Goal: Task Accomplishment & Management: Use online tool/utility

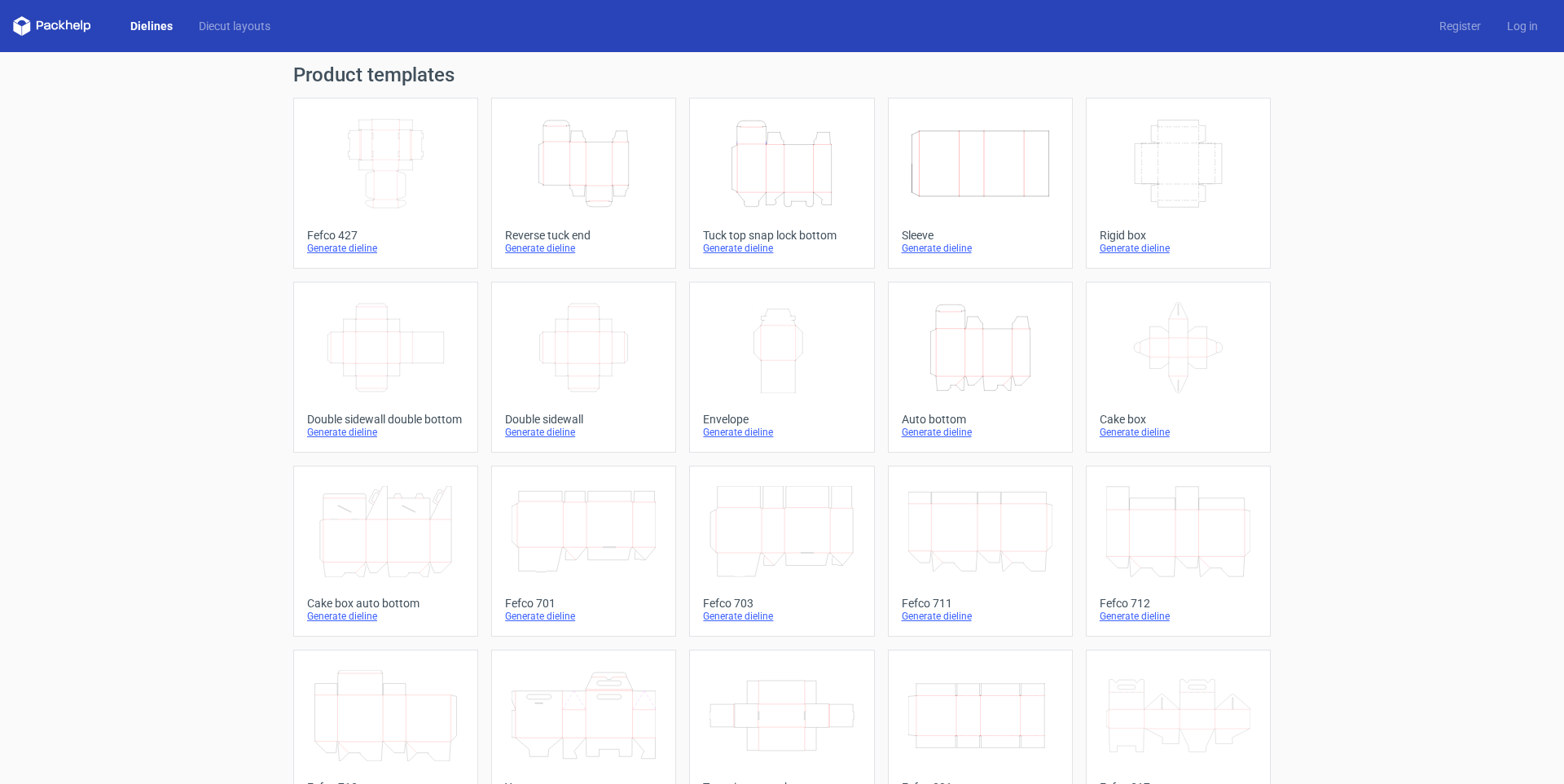
click at [609, 183] on icon "Height Depth Width" at bounding box center [583, 164] width 144 height 91
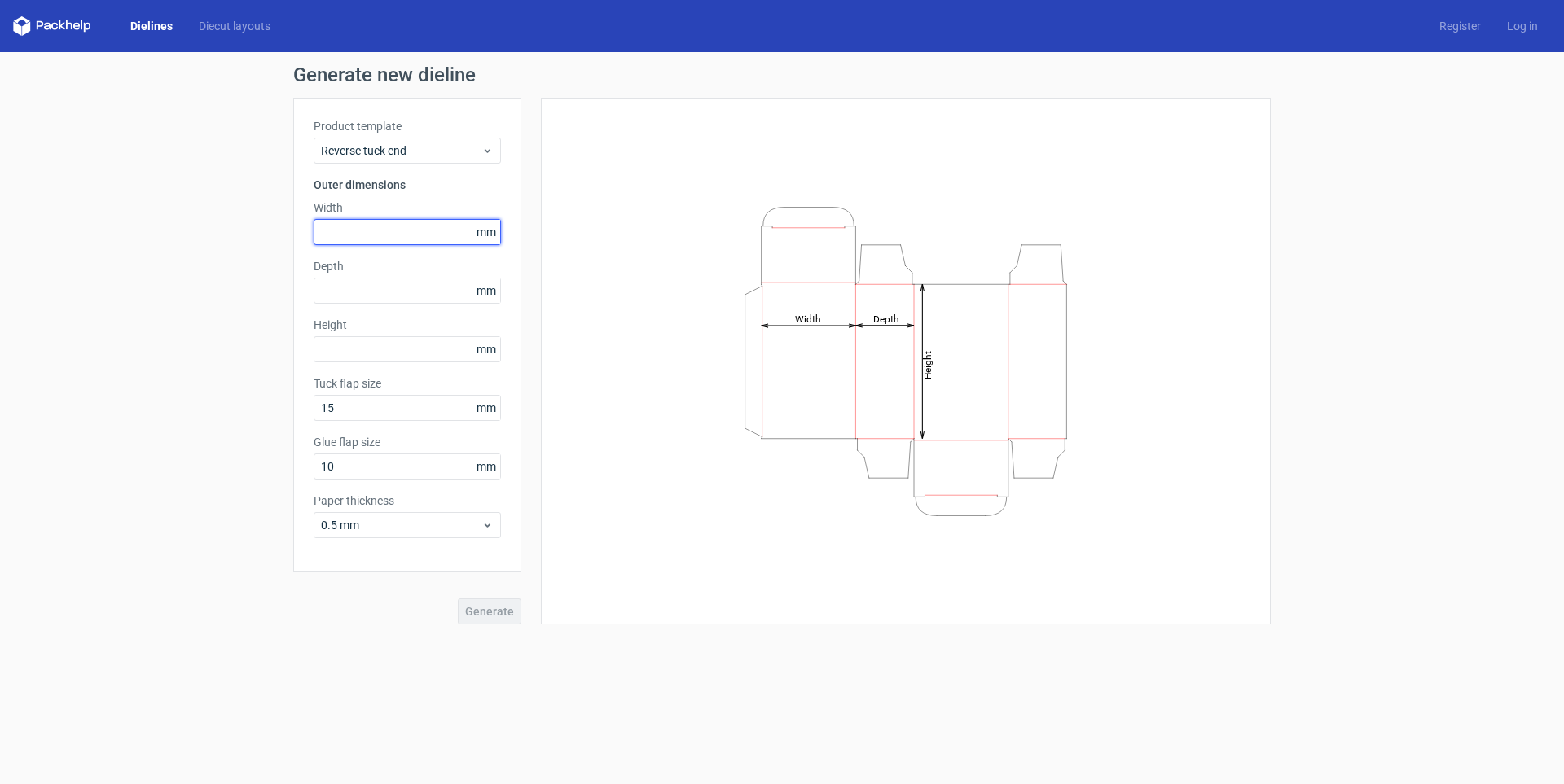
click at [382, 235] on input "text" at bounding box center [408, 231] width 188 height 26
type input "80"
drag, startPoint x: 361, startPoint y: 225, endPoint x: 240, endPoint y: 228, distance: 121.0
click at [267, 228] on div "Generate new dieline Product template Reverse tuck end Outer dimensions Width 8…" at bounding box center [782, 345] width 1564 height 586
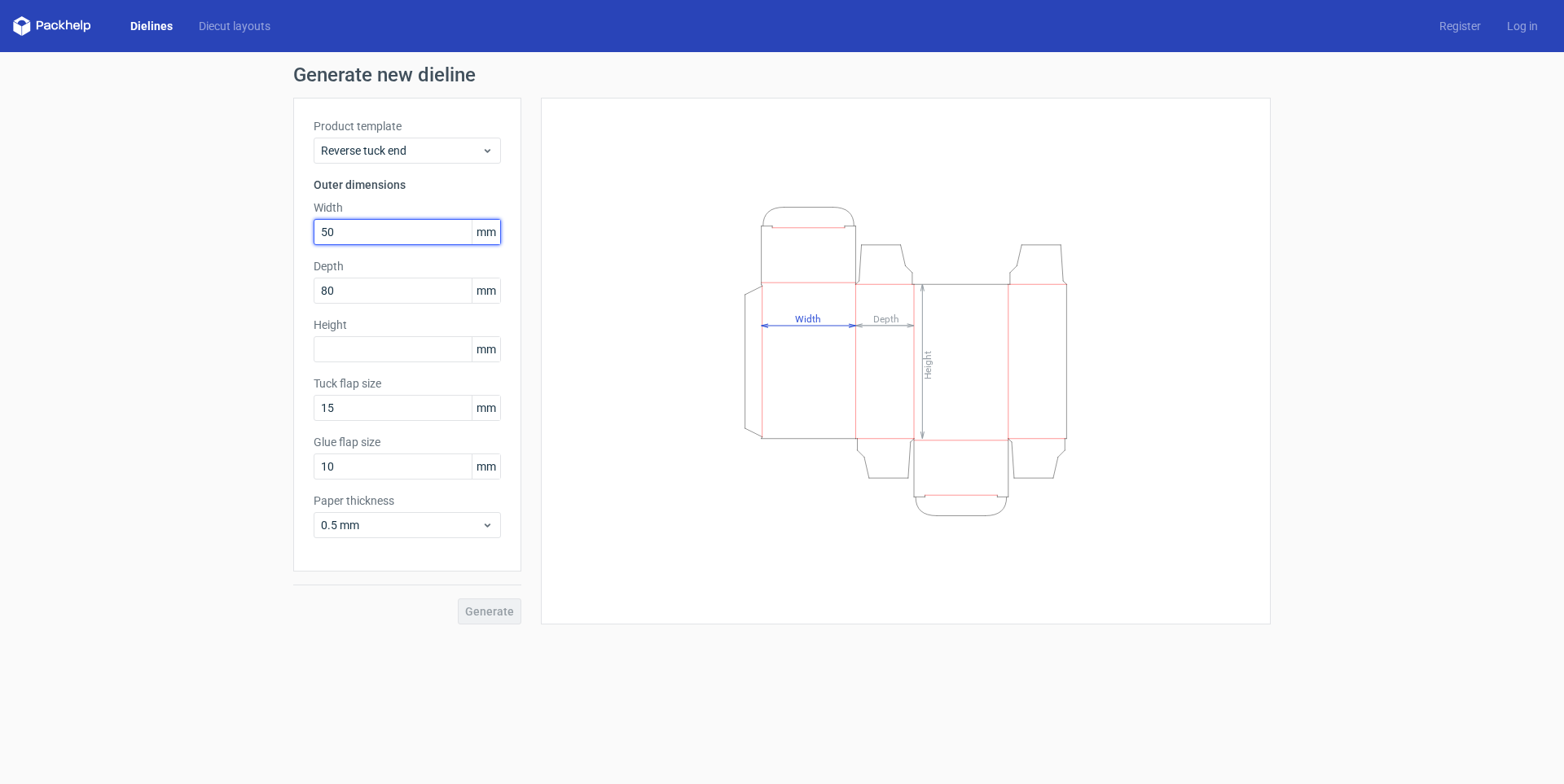
type input "50"
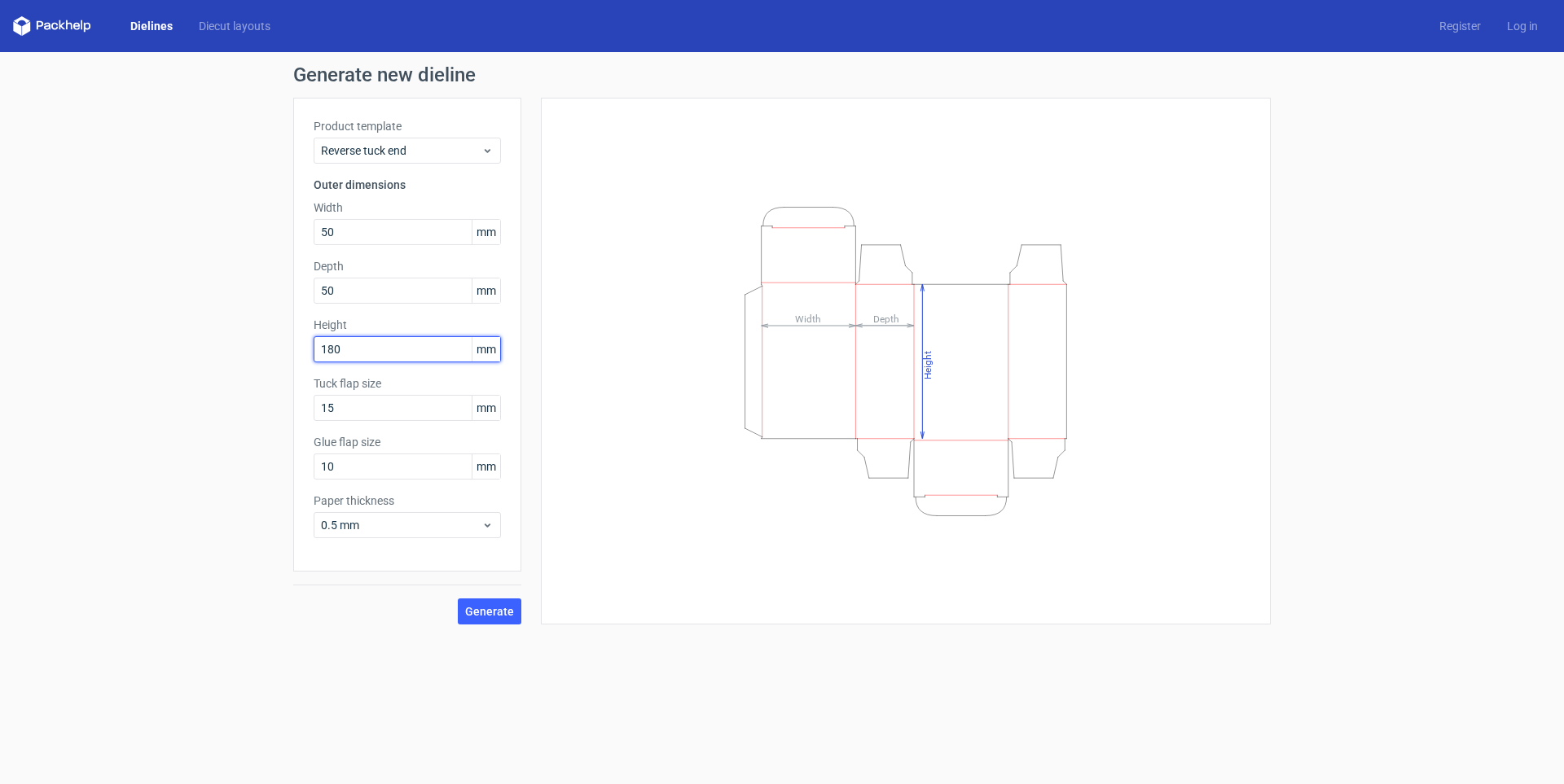
type input "180"
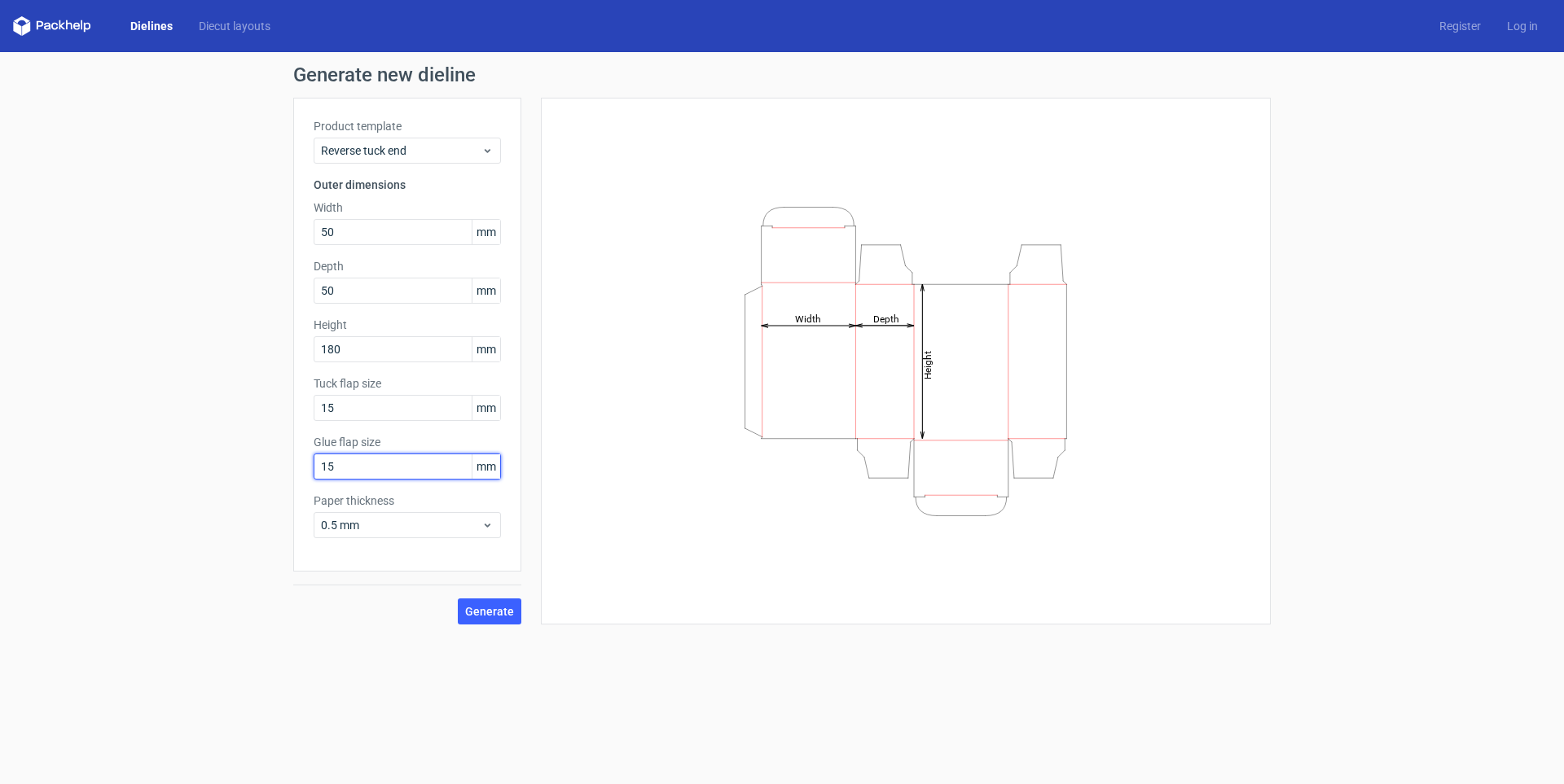
type input "15"
click at [390, 528] on span "0.5 mm" at bounding box center [400, 524] width 160 height 16
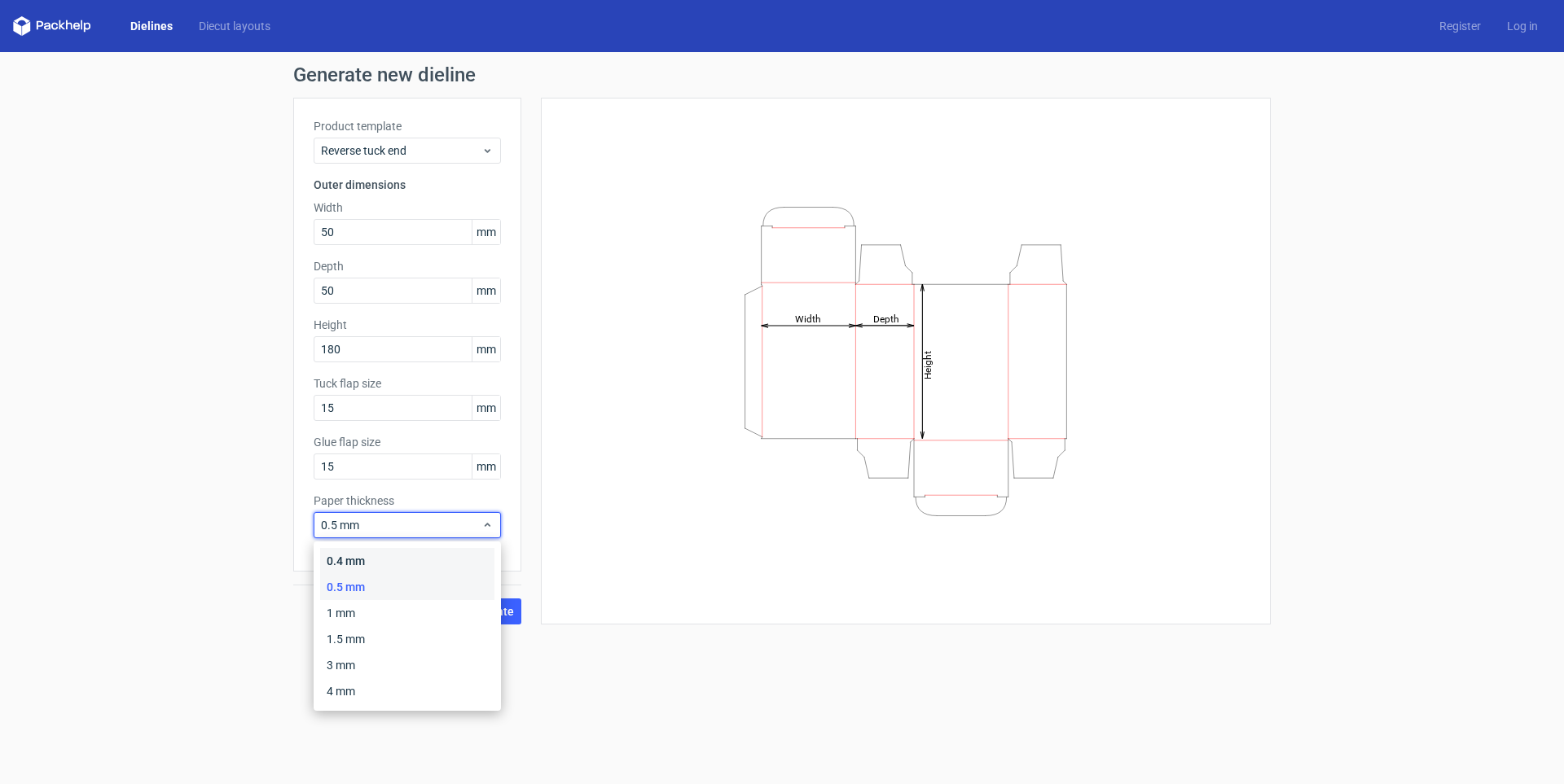
click at [375, 564] on div "0.4 mm" at bounding box center [408, 560] width 175 height 26
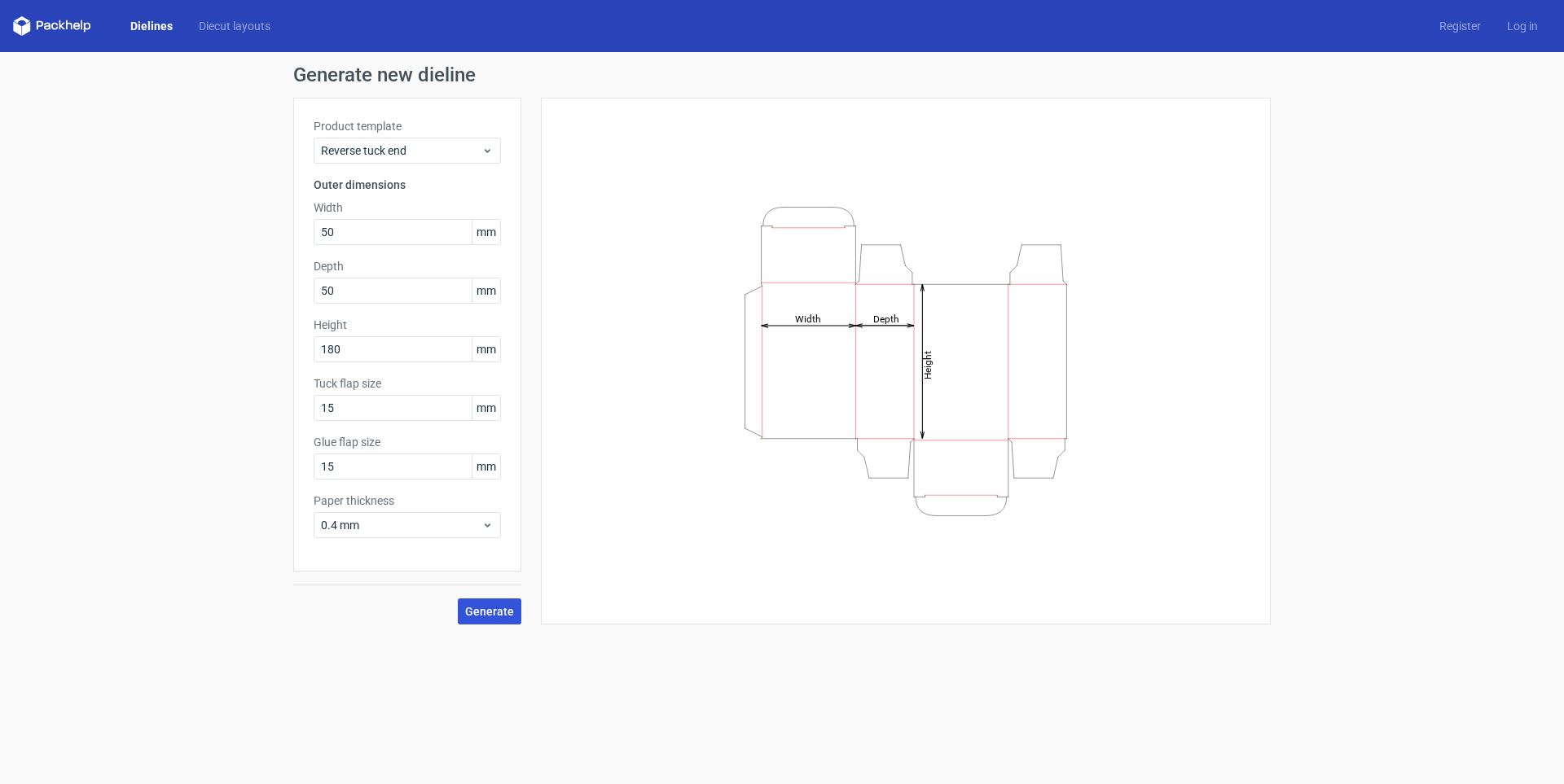
click at [481, 610] on span "Generate" at bounding box center [489, 611] width 49 height 11
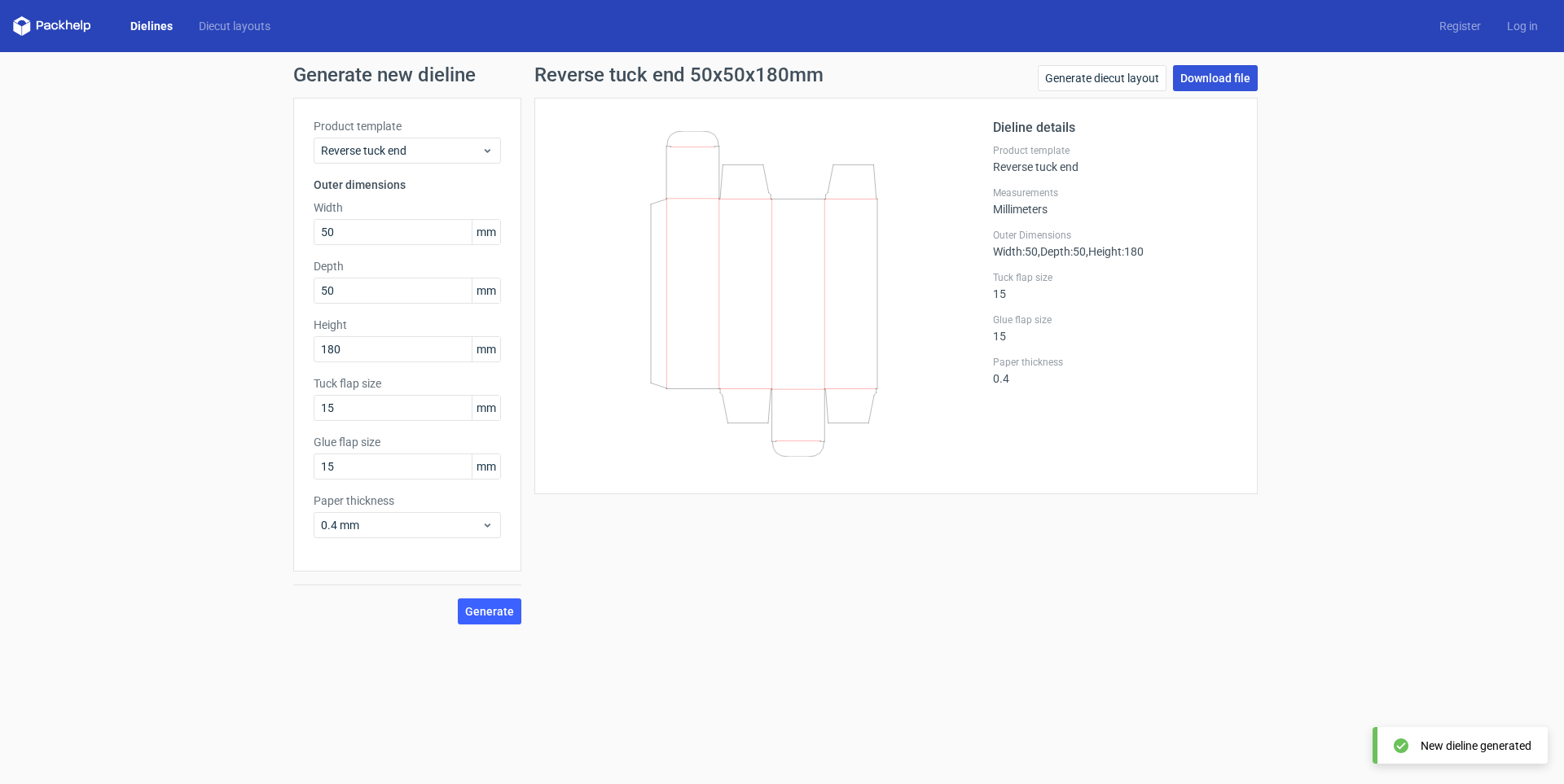
click at [1222, 82] on link "Download file" at bounding box center [1215, 78] width 84 height 26
